Goal: Task Accomplishment & Management: Manage account settings

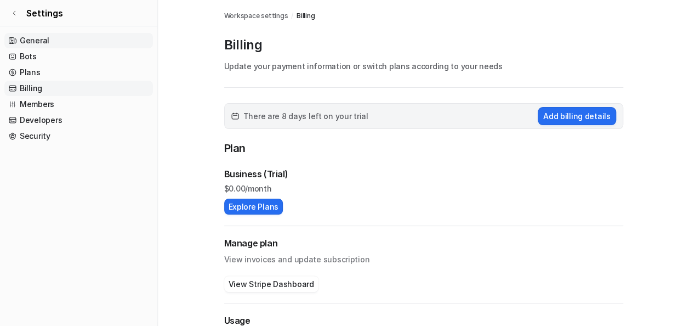
click at [67, 38] on link "General" at bounding box center [78, 40] width 149 height 15
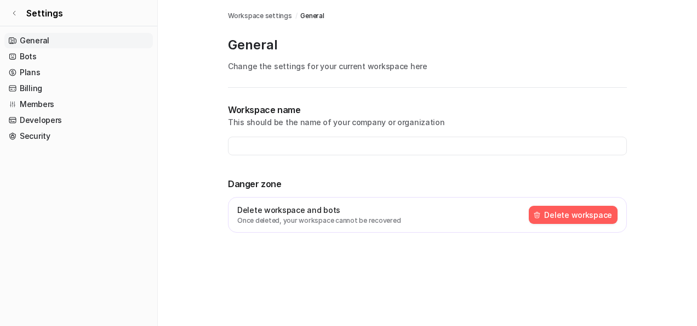
type input "**********"
click at [30, 54] on link "Bots" at bounding box center [78, 56] width 149 height 15
